Goal: Book appointment/travel/reservation

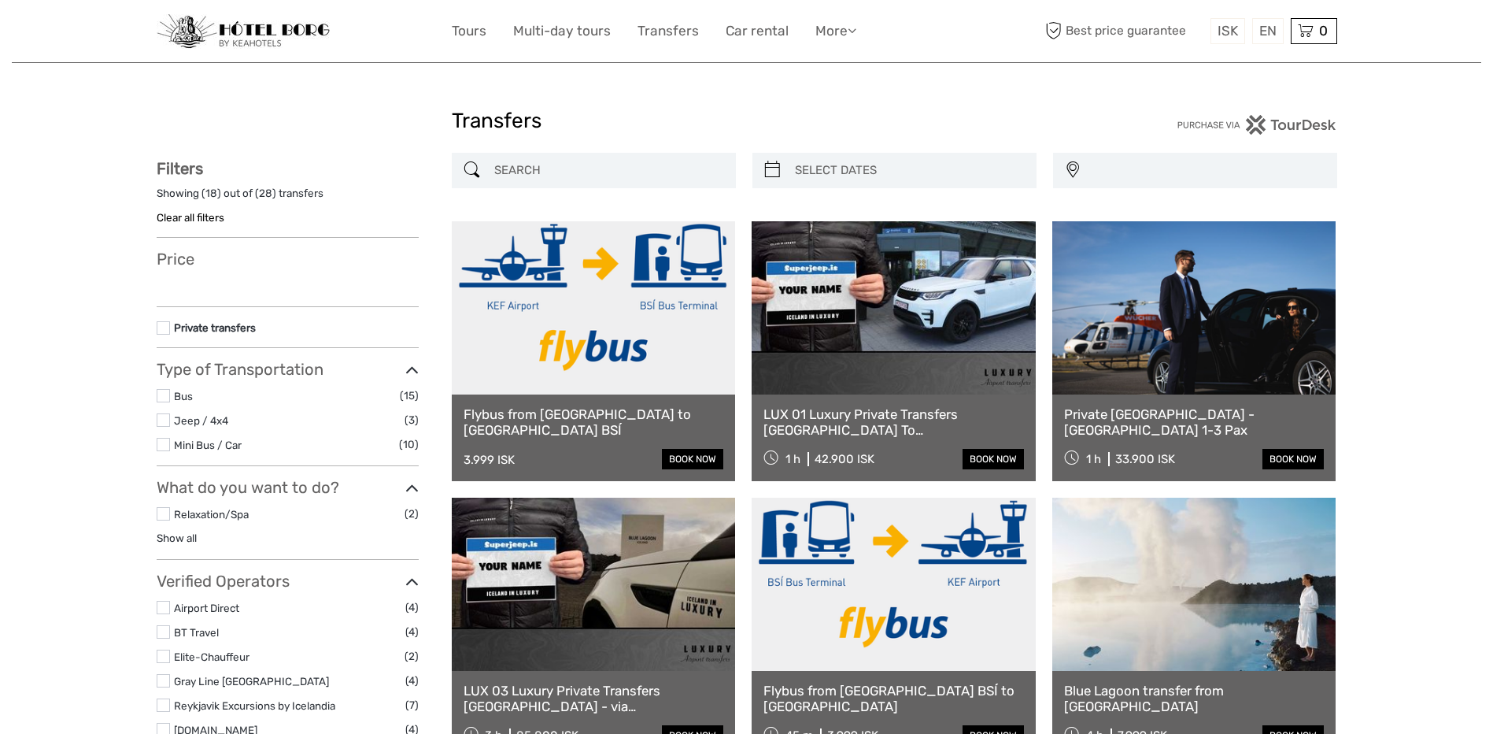
select select
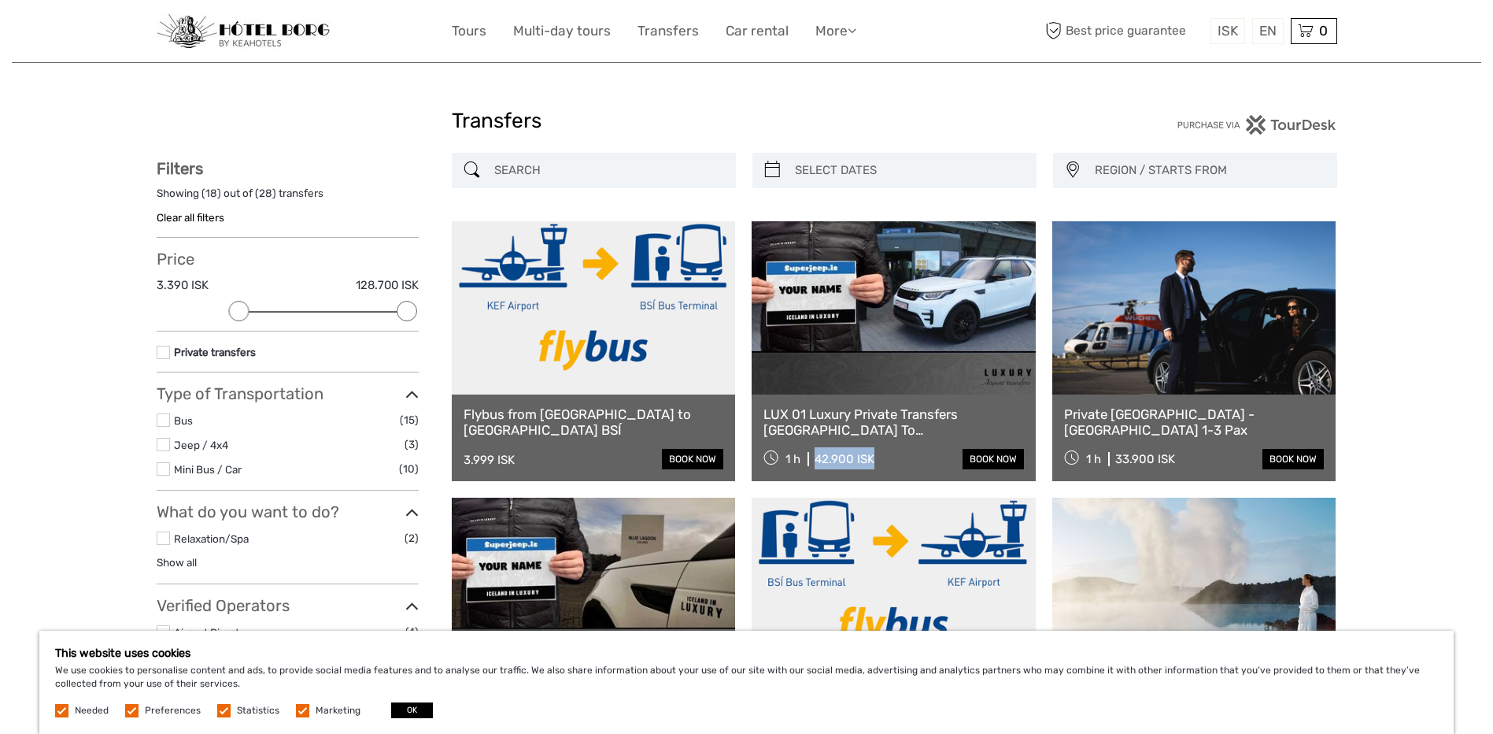
drag, startPoint x: 815, startPoint y: 455, endPoint x: 880, endPoint y: 446, distance: 66.0
click at [880, 446] on div "LUX 01 Luxury Private Transfers [GEOGRAPHIC_DATA] To [GEOGRAPHIC_DATA] 1 h 42.9…" at bounding box center [894, 437] width 284 height 87
drag, startPoint x: 880, startPoint y: 446, endPoint x: 844, endPoint y: 458, distance: 38.3
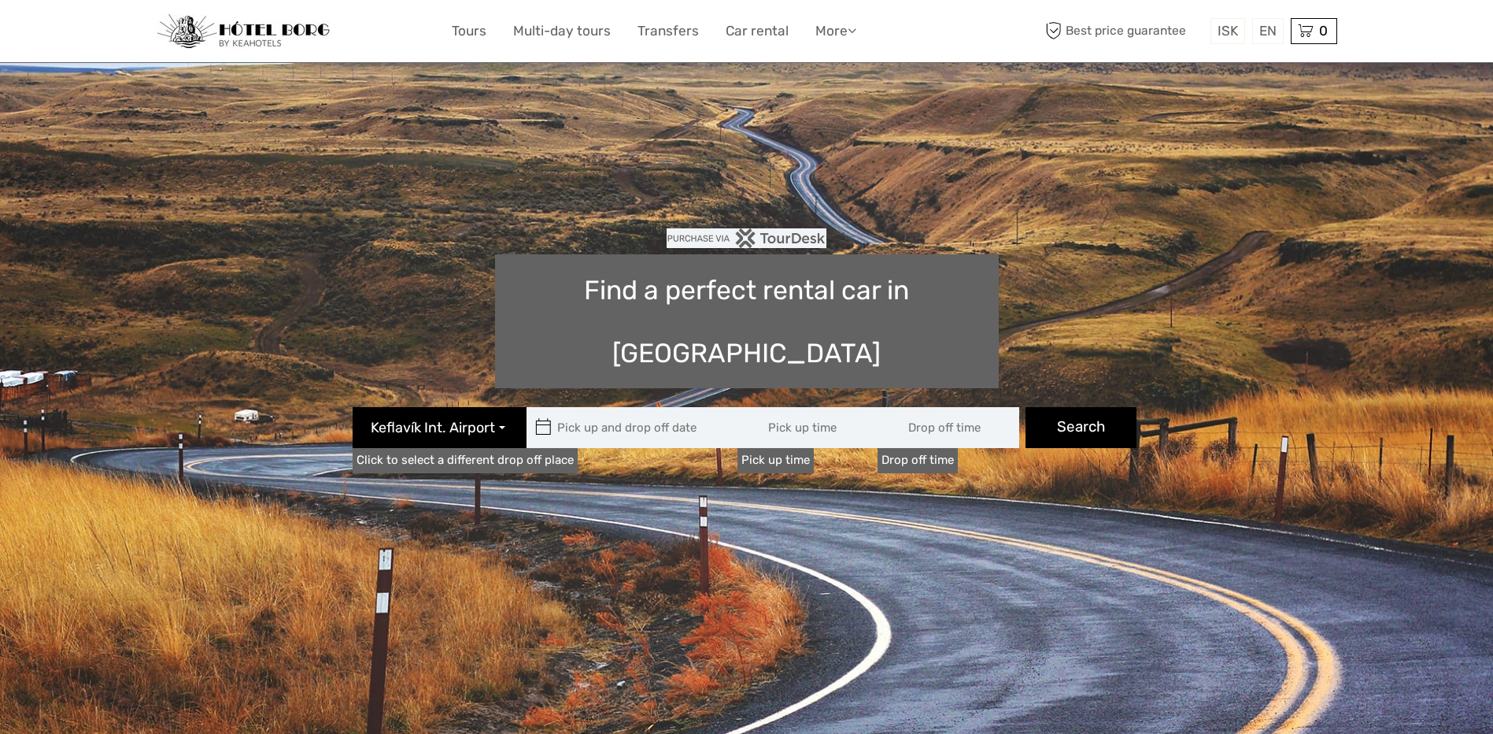
click at [595, 407] on input "text" at bounding box center [633, 427] width 213 height 41
type input "08:00"
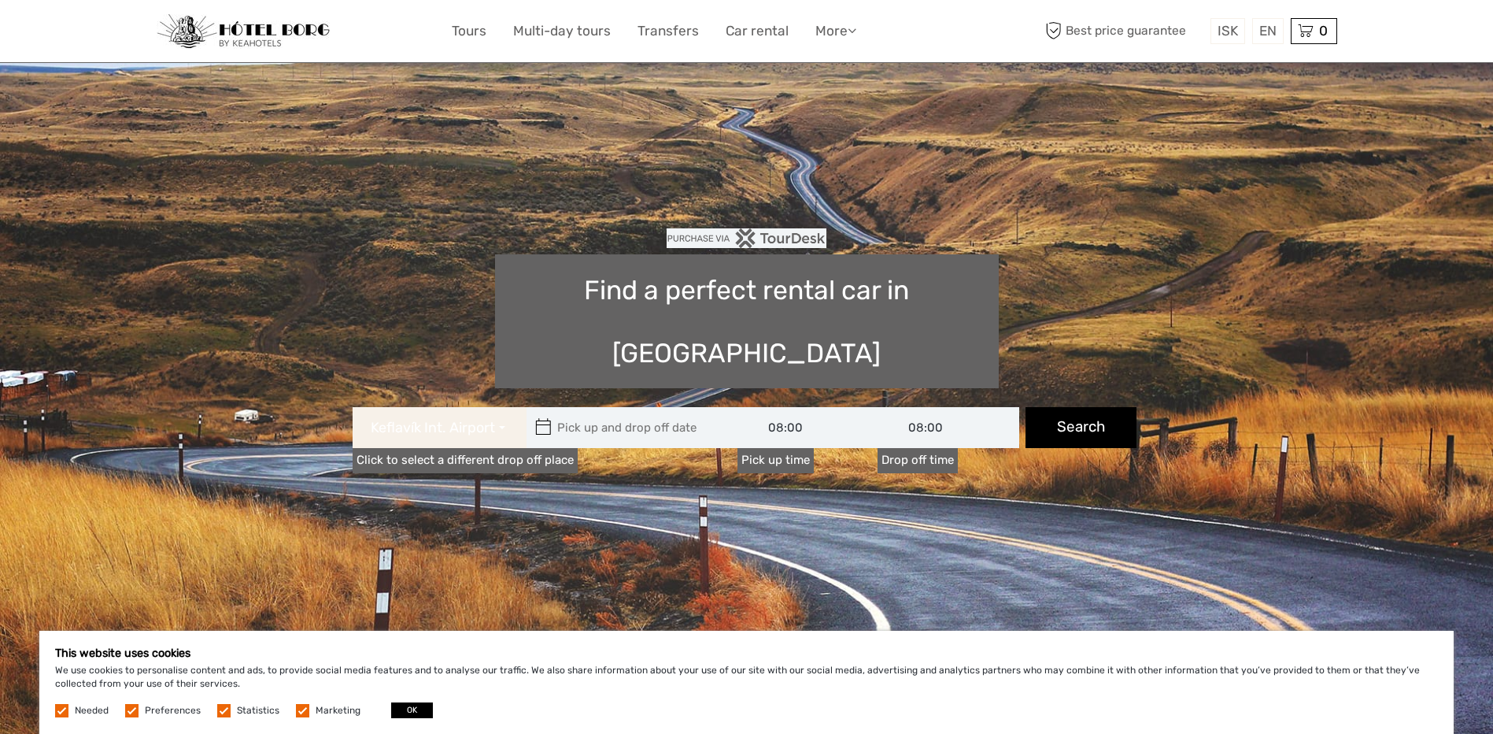
click at [505, 407] on button "Keflavík Int. Airport" at bounding box center [440, 427] width 174 height 41
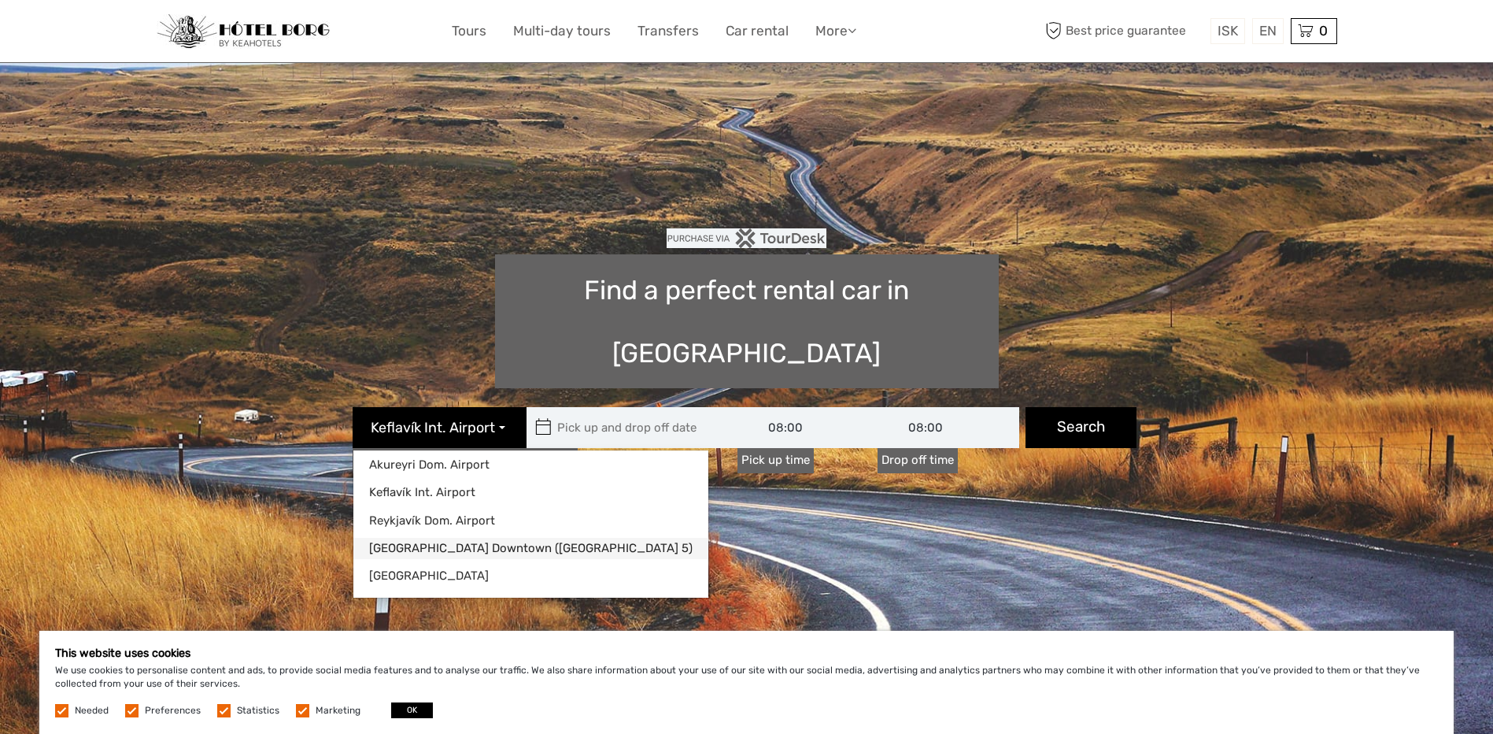
click at [408, 538] on link "[GEOGRAPHIC_DATA] Downtown ([GEOGRAPHIC_DATA] 5)" at bounding box center [530, 548] width 355 height 21
type input "[DATE]"
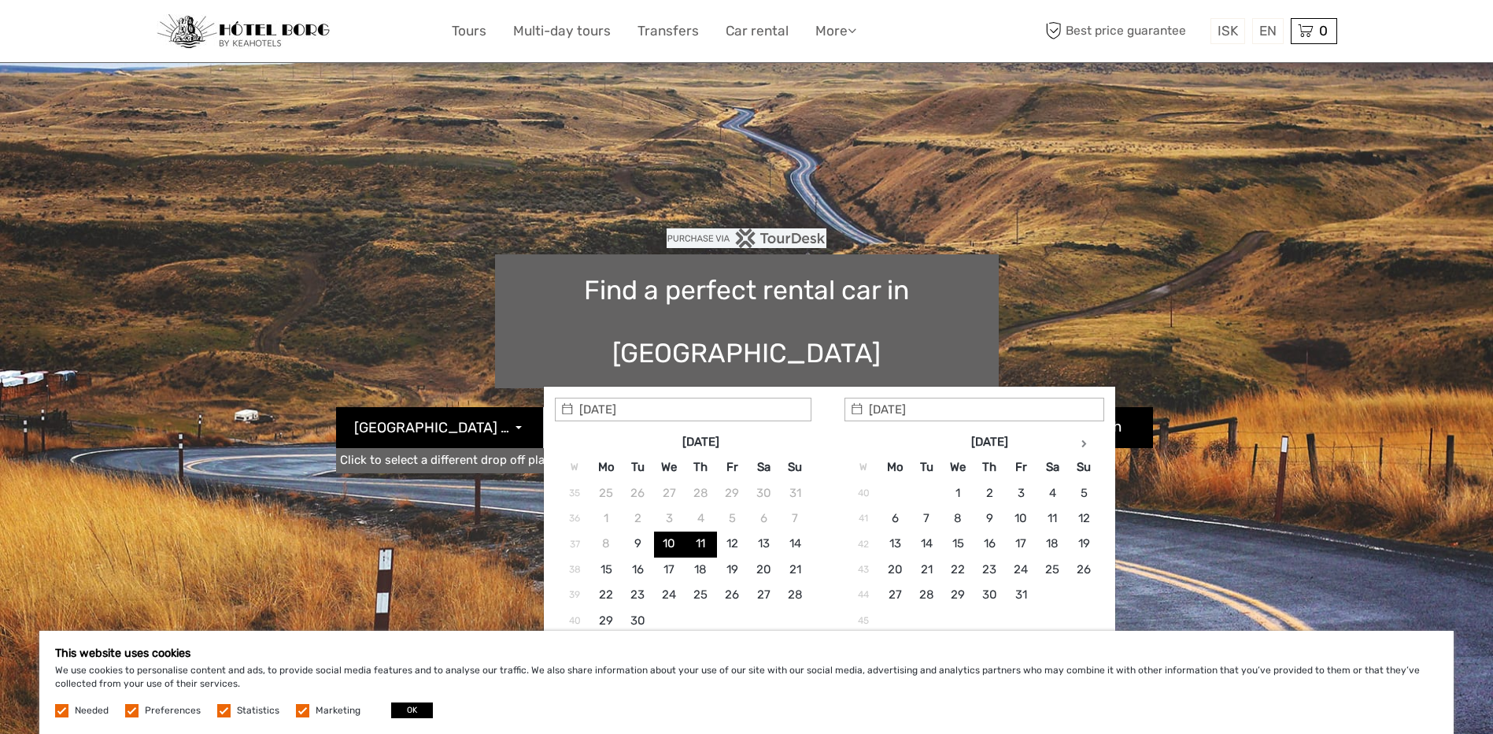
type input "[DATE] - [DATE]"
click at [443, 438] on section "Find a perfect rental car in [GEOGRAPHIC_DATA] [GEOGRAPHIC_DATA] ([GEOGRAPHIC_D…" at bounding box center [747, 404] width 1181 height 605
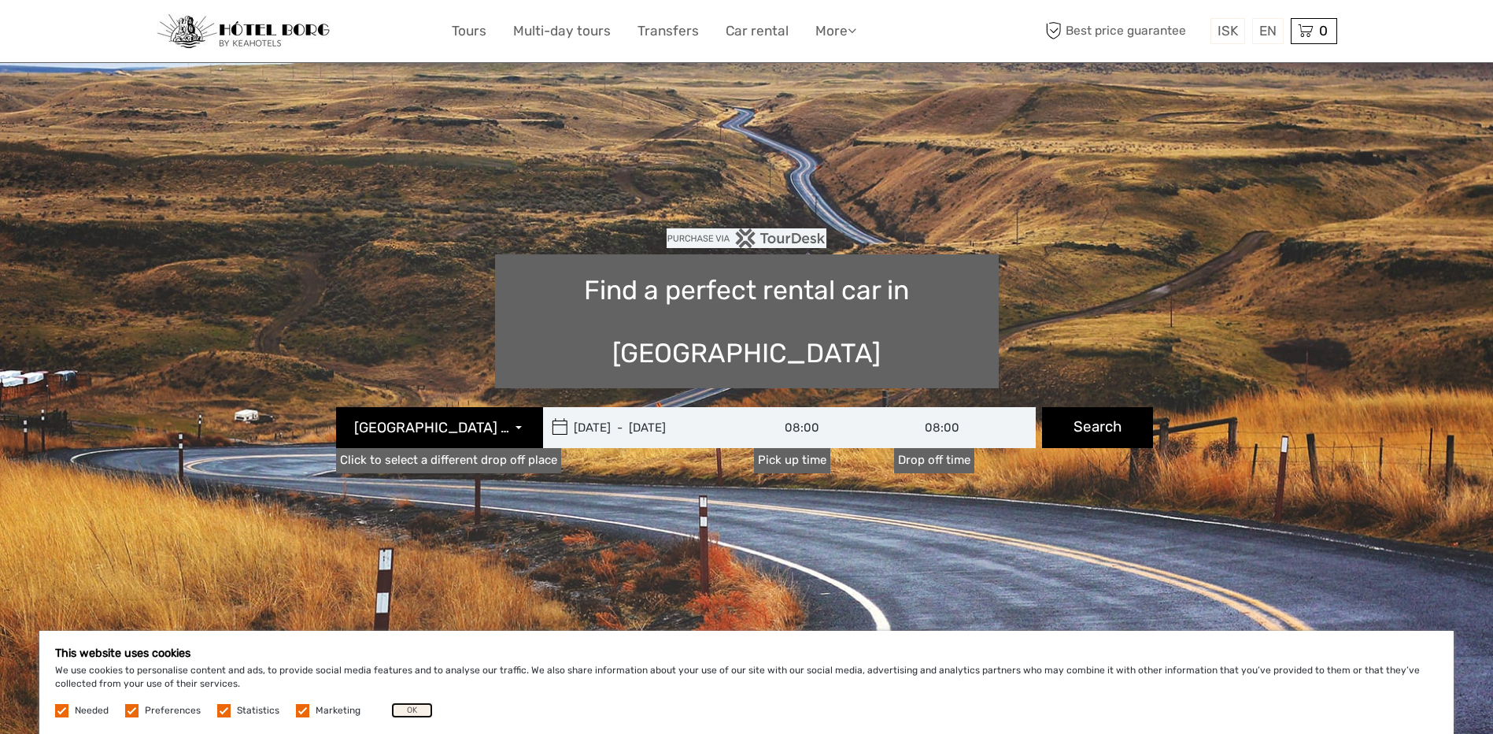
click at [409, 705] on button "OK" at bounding box center [412, 710] width 42 height 16
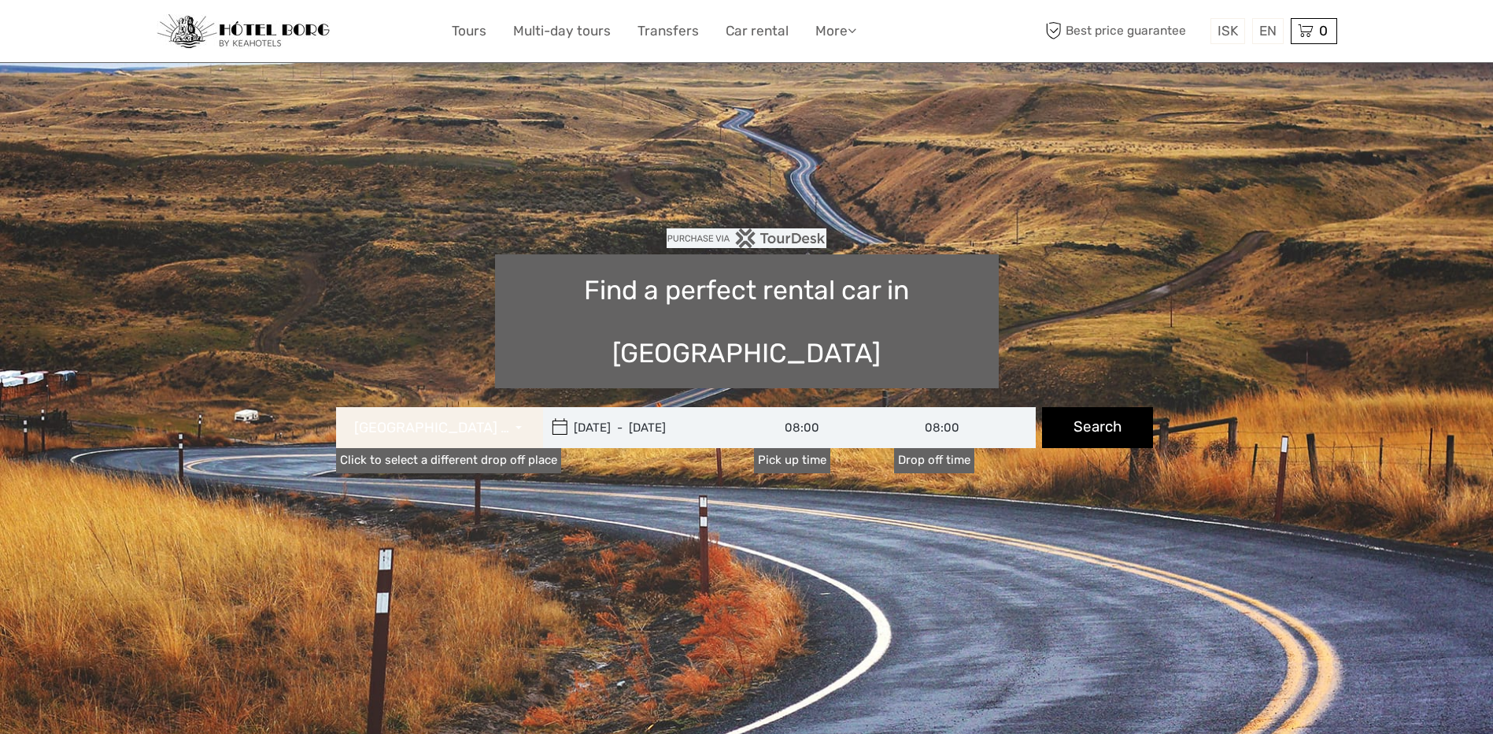
click at [444, 418] on span "[GEOGRAPHIC_DATA] Downtown ([GEOGRAPHIC_DATA] 5)" at bounding box center [432, 428] width 157 height 20
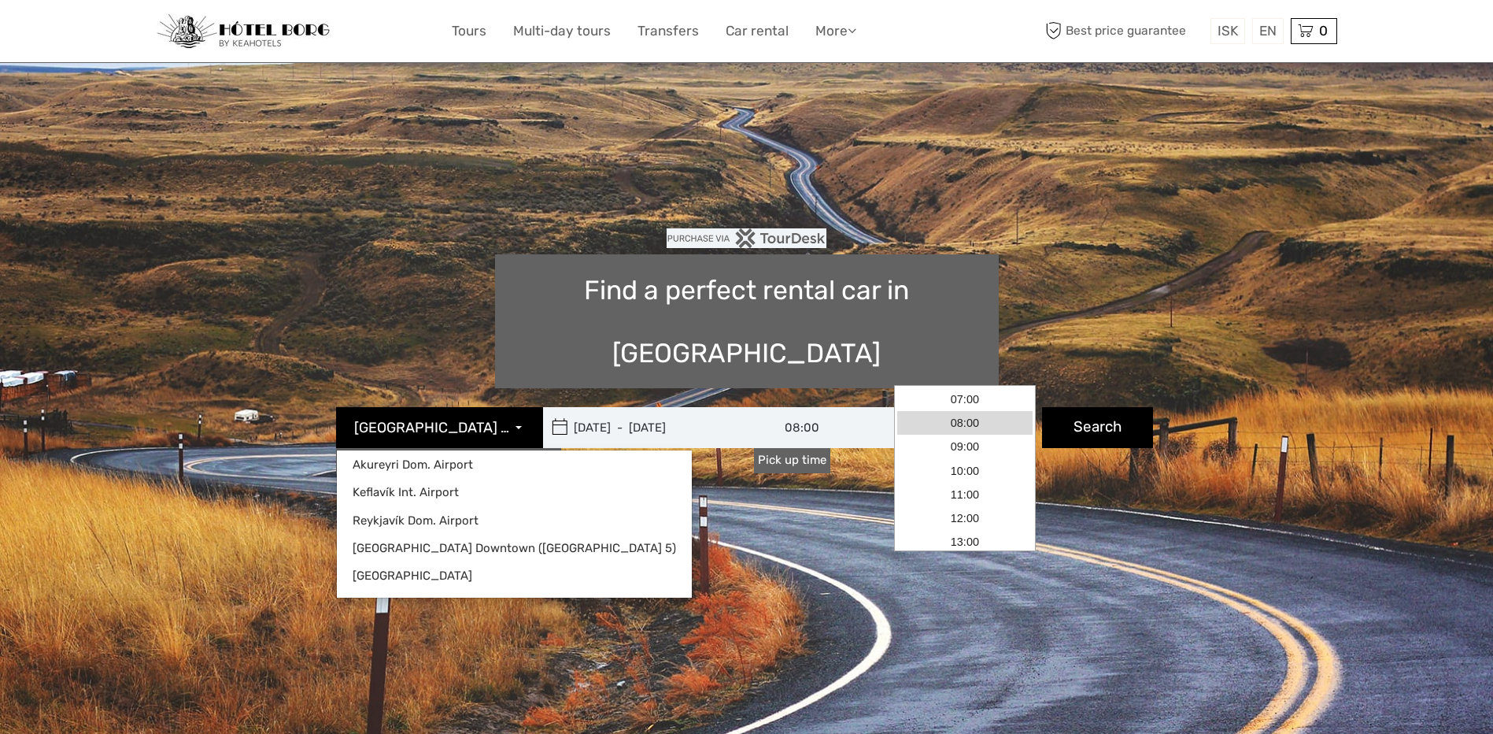
drag, startPoint x: 489, startPoint y: 480, endPoint x: 905, endPoint y: 353, distance: 435.5
click at [905, 407] on input "08:00" at bounding box center [965, 427] width 142 height 41
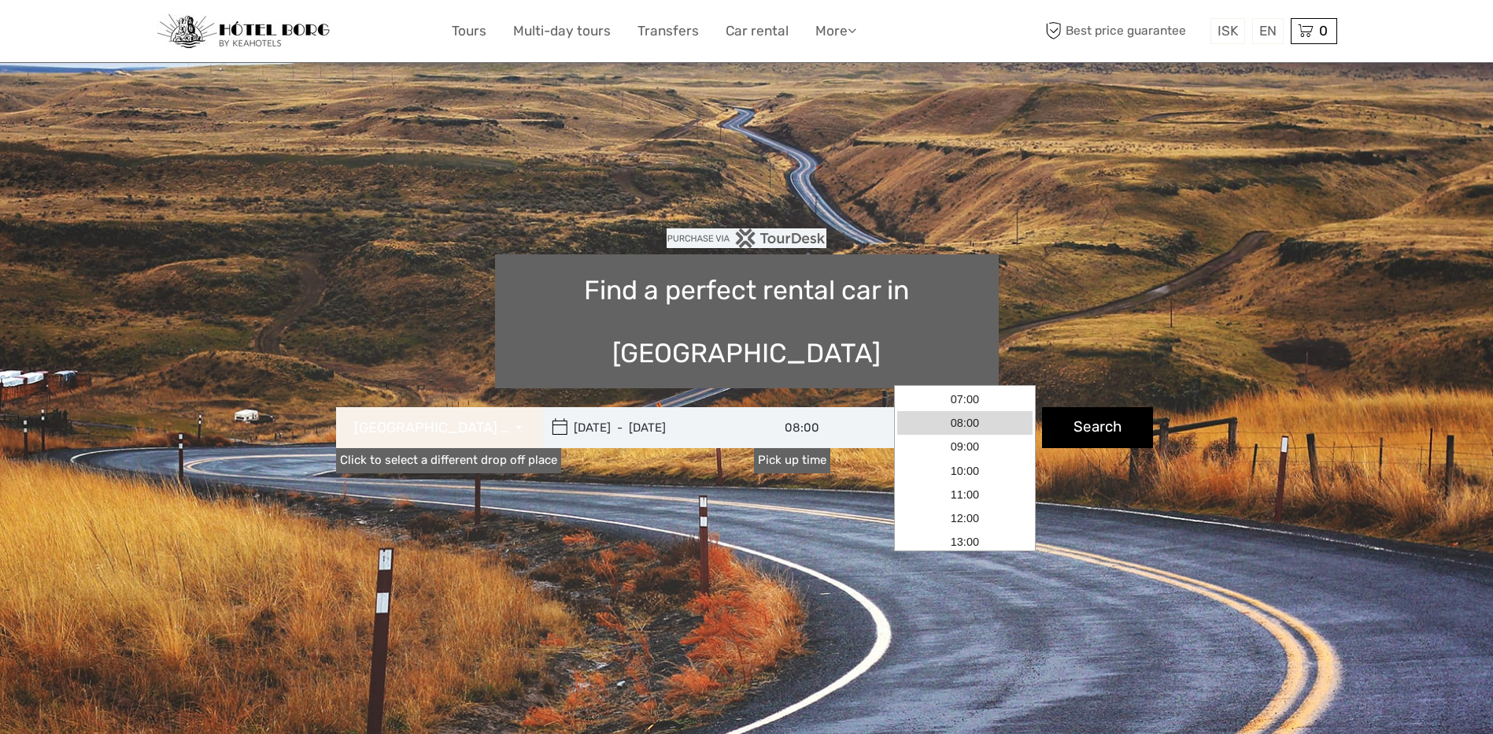
click at [475, 418] on span "[GEOGRAPHIC_DATA] Downtown ([GEOGRAPHIC_DATA] 5)" at bounding box center [432, 428] width 157 height 20
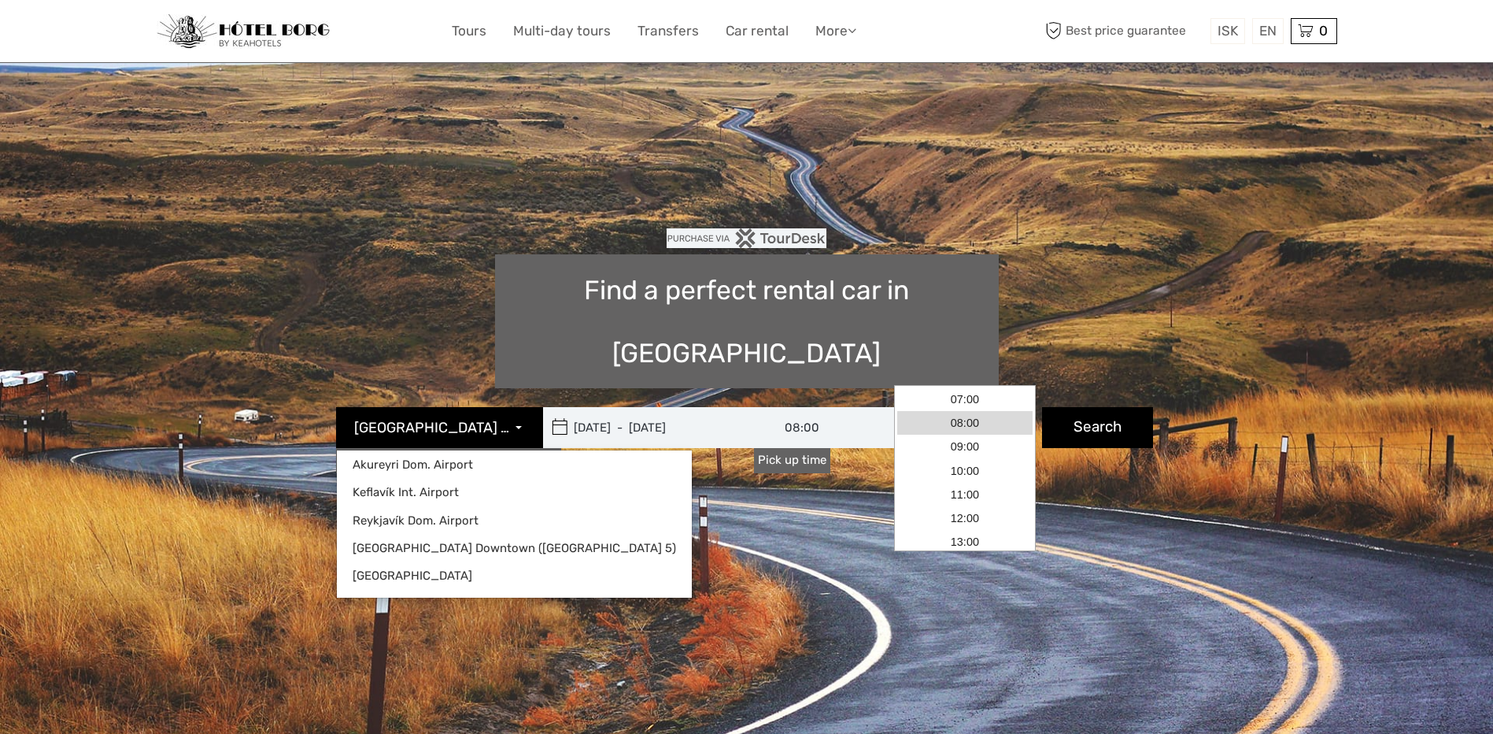
click at [375, 209] on section "Find a perfect rental car in [GEOGRAPHIC_DATA] [GEOGRAPHIC_DATA] ([GEOGRAPHIC_D…" at bounding box center [747, 404] width 1181 height 605
